Goal: Transaction & Acquisition: Purchase product/service

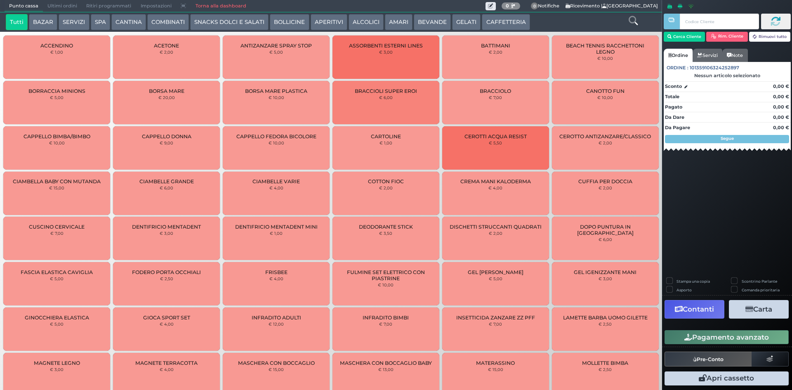
click at [426, 24] on button "BEVANDE" at bounding box center [432, 22] width 37 height 16
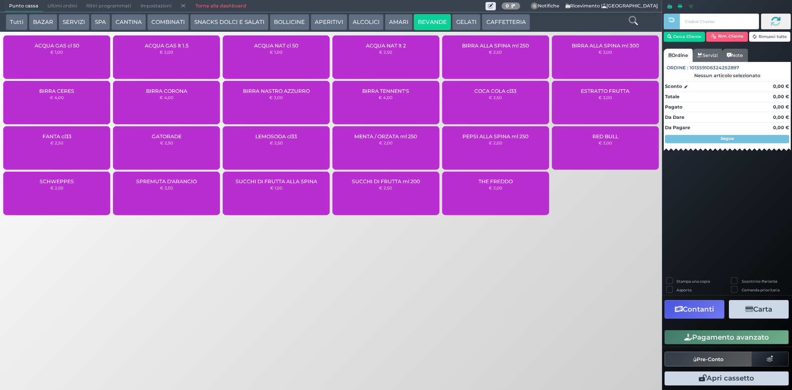
click at [371, 52] on div "ACQUA NAT lt 2 € 2,50" at bounding box center [385, 56] width 107 height 43
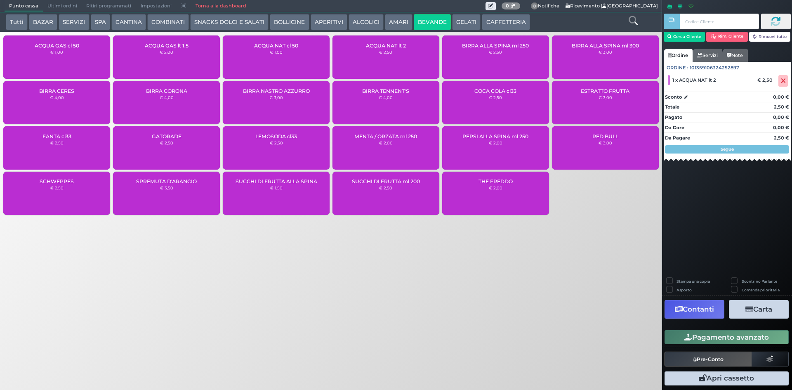
click at [725, 340] on button "Pagamento avanzato" at bounding box center [726, 337] width 124 height 14
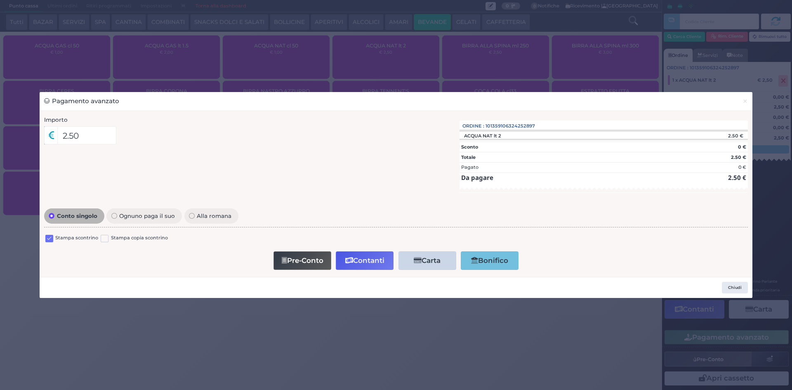
click at [49, 238] on label at bounding box center [49, 239] width 8 height 8
click at [0, 0] on input "checkbox" at bounding box center [0, 0] width 0 height 0
click at [371, 262] on button "Contanti" at bounding box center [365, 260] width 58 height 19
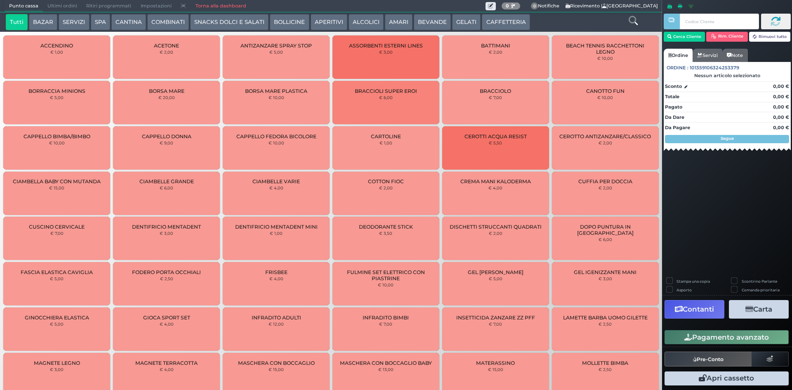
click at [66, 8] on span "Ultimi ordini" at bounding box center [62, 6] width 39 height 12
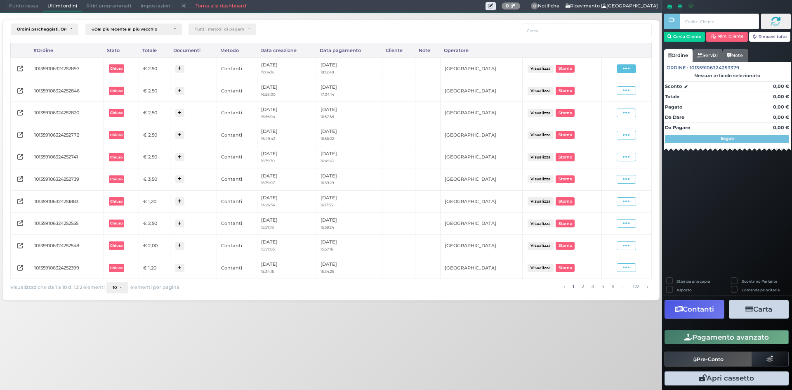
click at [621, 67] on span at bounding box center [625, 68] width 19 height 9
click at [609, 91] on span "Ristampa Pre-Conto" at bounding box center [606, 92] width 34 height 14
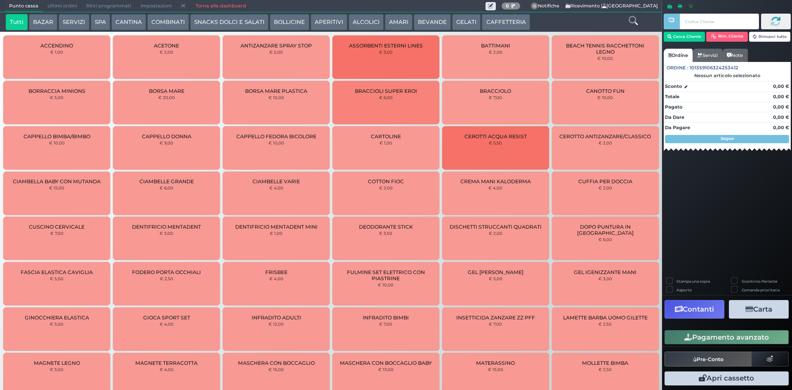
click at [70, 6] on span "Ultimi ordini" at bounding box center [62, 6] width 39 height 12
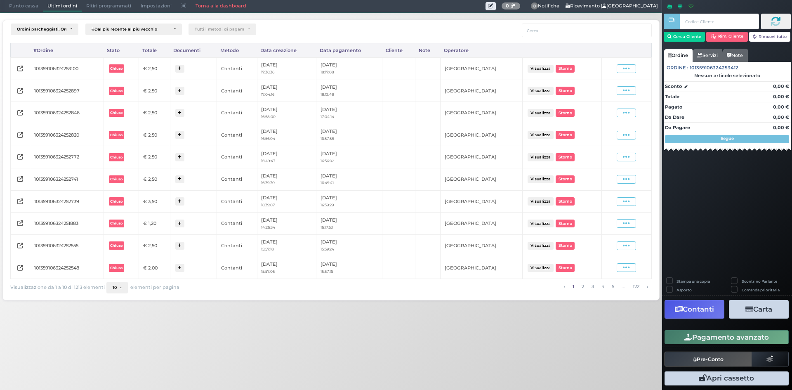
click at [638, 70] on div "Visualizza Ristampa Pre-Conto Storno" at bounding box center [626, 68] width 42 height 9
drag, startPoint x: 634, startPoint y: 71, endPoint x: 624, endPoint y: 79, distance: 12.6
click at [633, 71] on span at bounding box center [625, 68] width 19 height 9
click at [603, 93] on span "Ristampa Pre-Conto" at bounding box center [606, 92] width 34 height 14
click at [35, 5] on span "Punto cassa" at bounding box center [24, 6] width 38 height 12
